Goal: Task Accomplishment & Management: Manage account settings

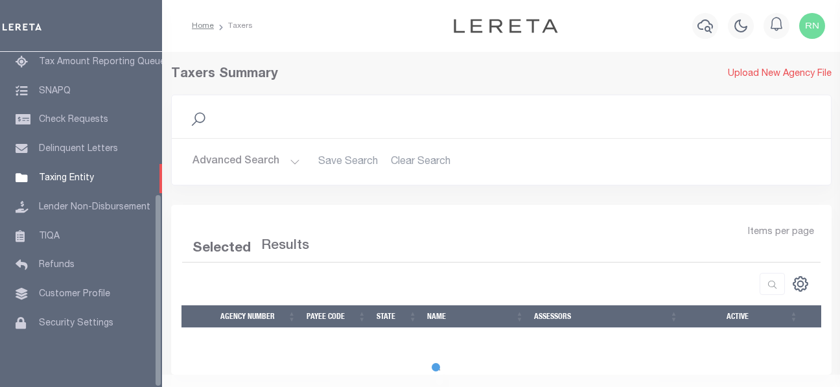
scroll to position [244, 0]
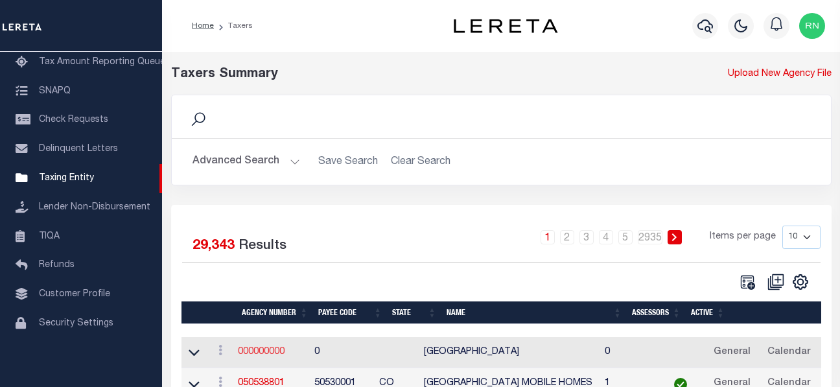
click at [281, 350] on link "000000000" at bounding box center [261, 352] width 47 height 9
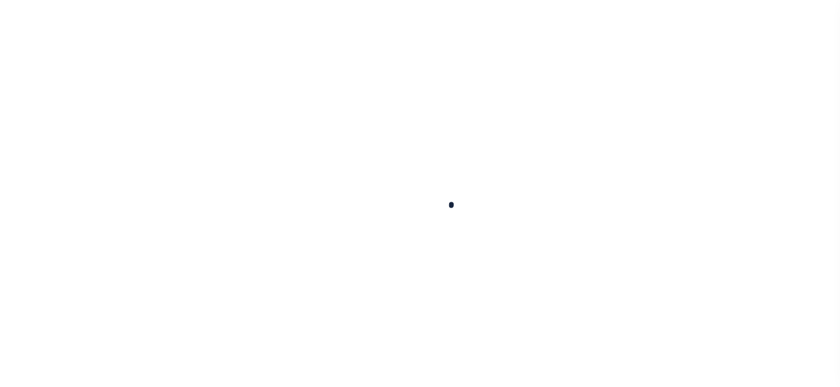
select select
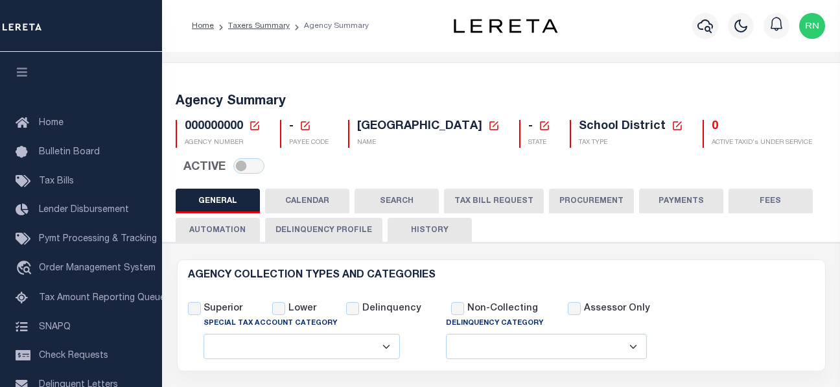
checkbox input "false"
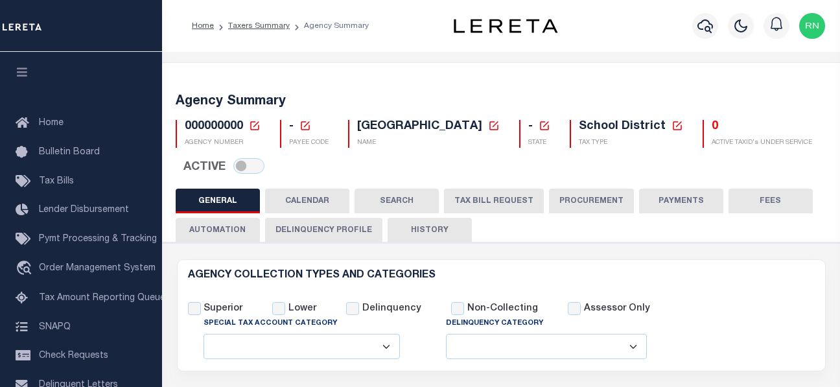
checkbox input "false"
click at [254, 124] on icon at bounding box center [255, 126] width 12 height 12
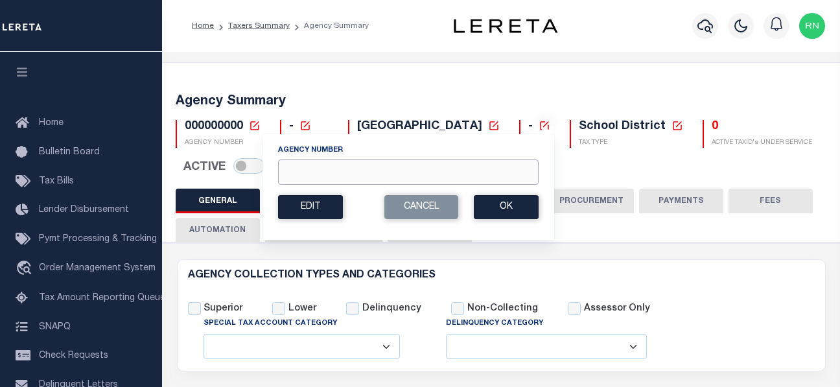
click at [308, 178] on input "Agency Number" at bounding box center [408, 172] width 261 height 25
type input "430220000"
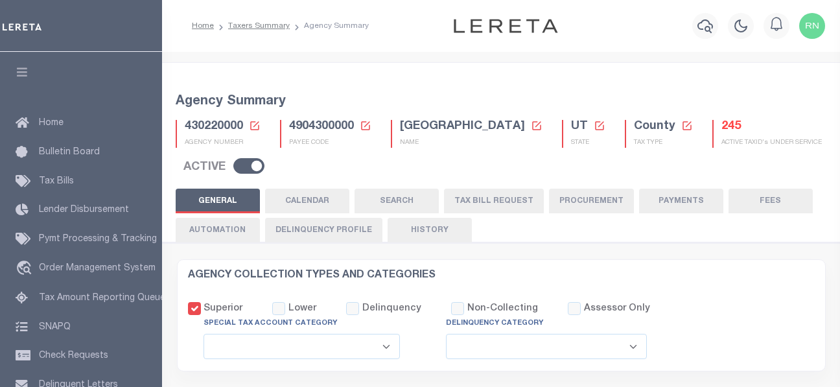
select select
